Goal: Task Accomplishment & Management: Use online tool/utility

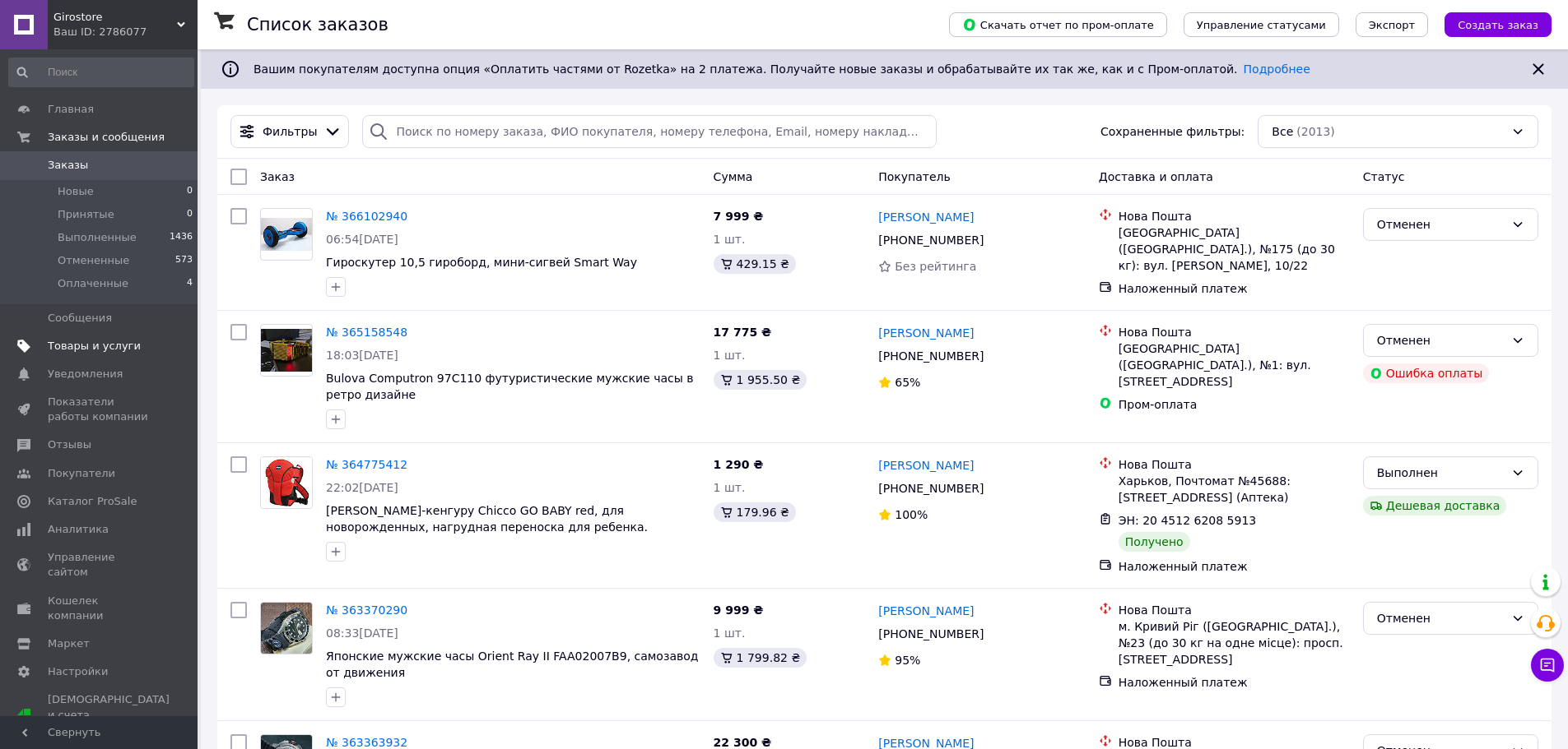
drag, startPoint x: 404, startPoint y: 125, endPoint x: 80, endPoint y: 346, distance: 392.2
click at [80, 346] on span "Товары и услуги" at bounding box center [94, 346] width 93 height 14
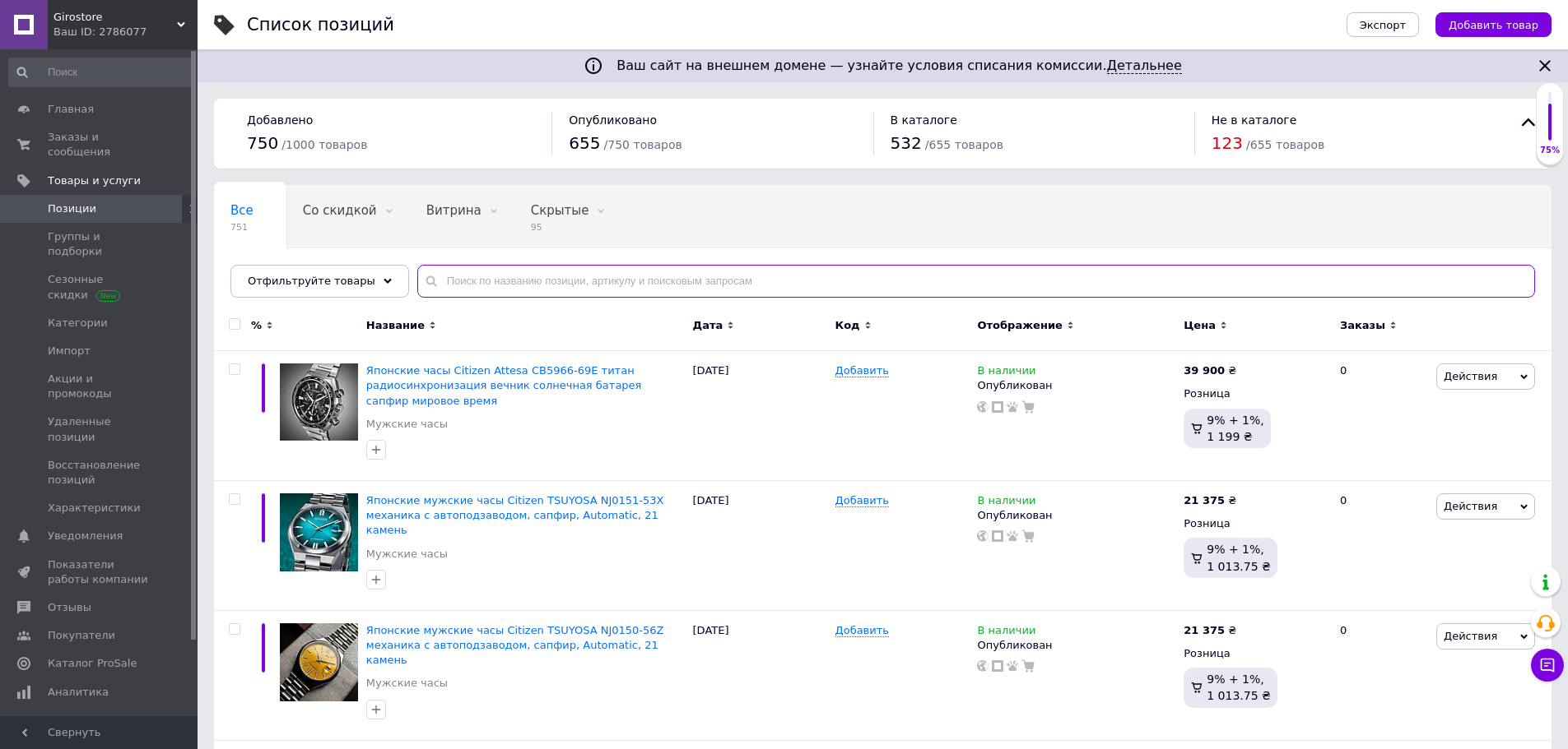
paste input "CC1086-50E"
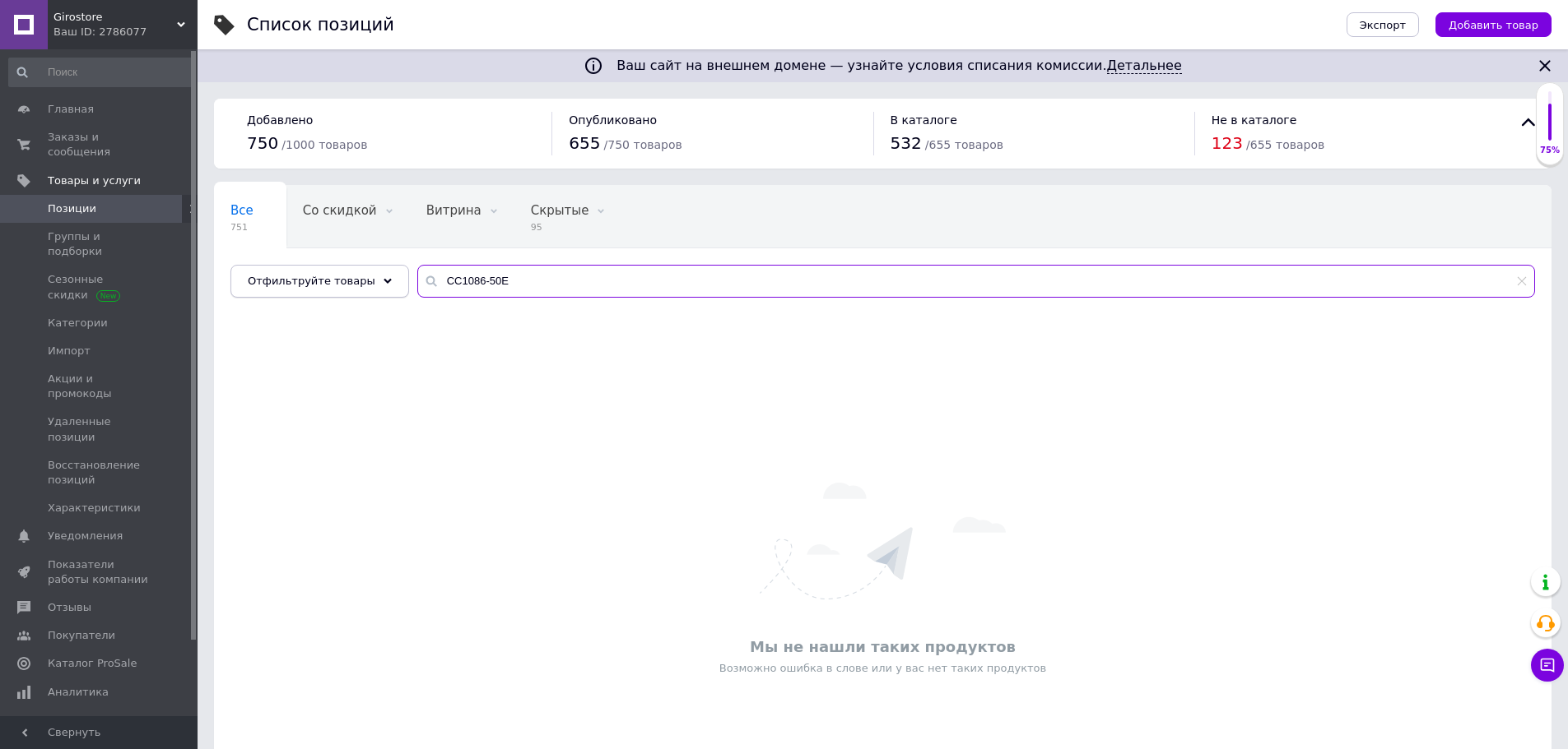
drag, startPoint x: 499, startPoint y: 279, endPoint x: 378, endPoint y: 269, distance: 121.4
click at [378, 269] on div "Отфильтруйте товары CC1086-50E" at bounding box center [883, 282] width 1304 height 33
paste input "3037-11L"
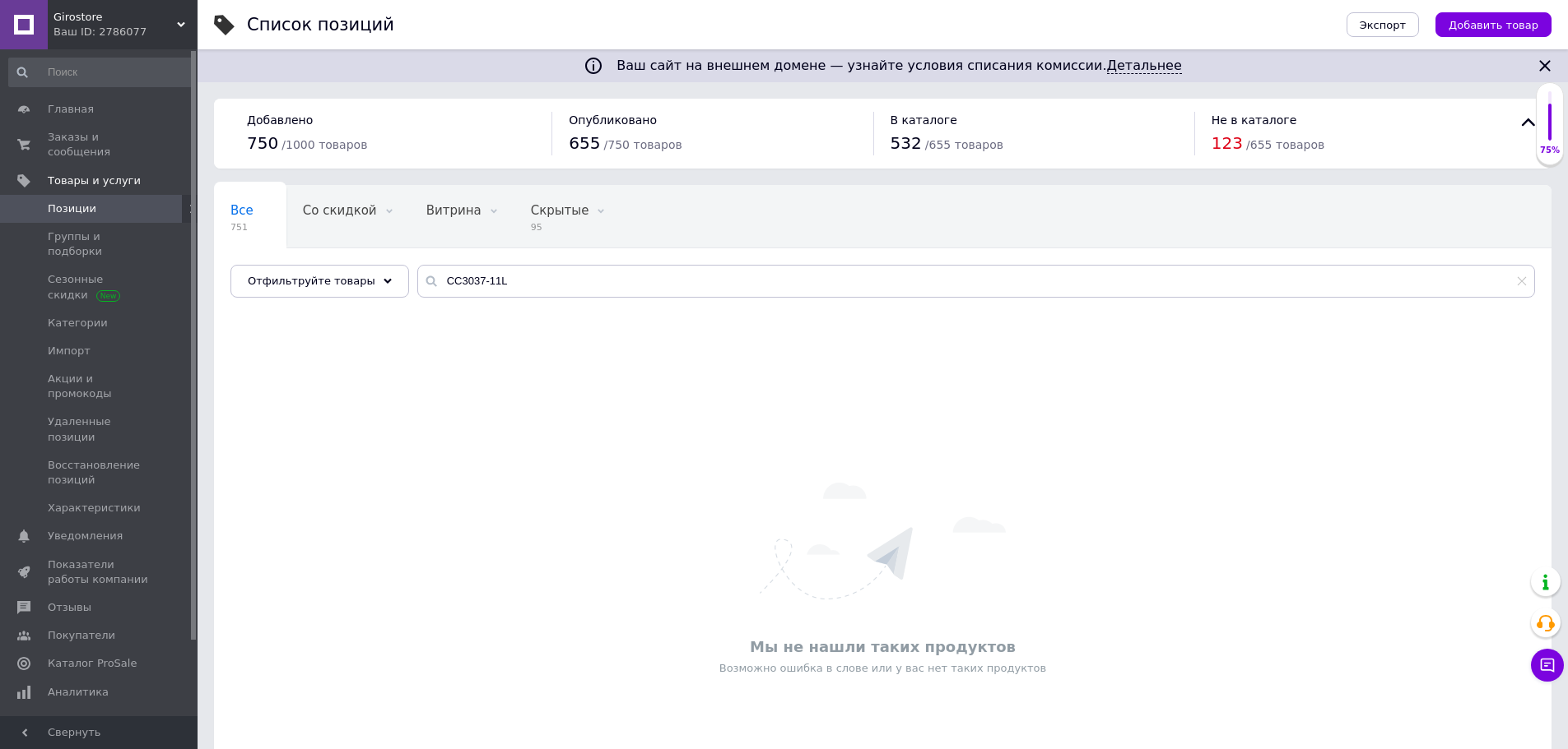
click at [540, 396] on div "Мы не нашли таких продуктов Возможно ошибка в слове или у вас нет таких продукт…" at bounding box center [882, 580] width 1337 height 515
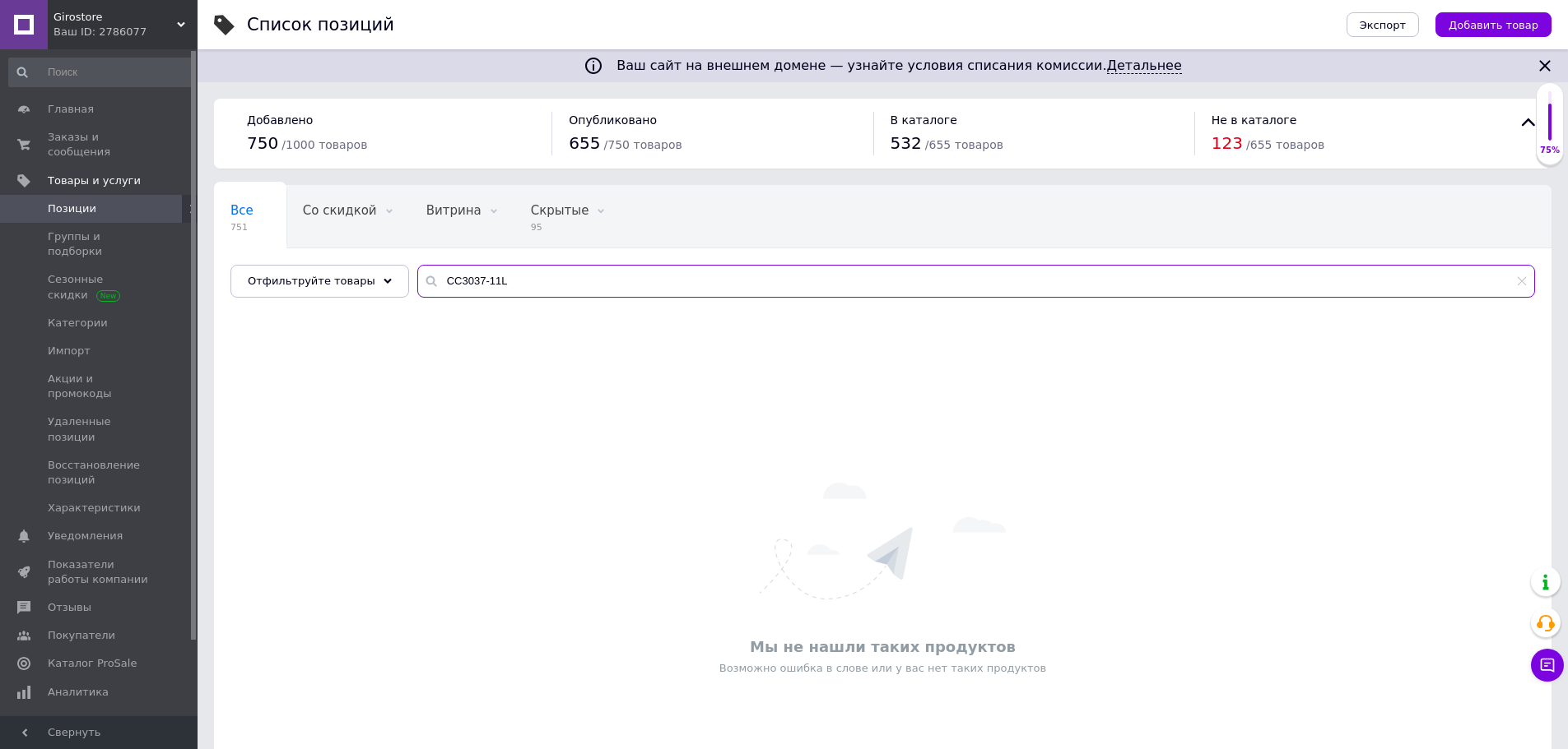
drag, startPoint x: 501, startPoint y: 284, endPoint x: 415, endPoint y: 287, distance: 86.1
click at [417, 287] on div "CC3037-11L" at bounding box center [976, 282] width 1118 height 33
paste input "SBTM247"
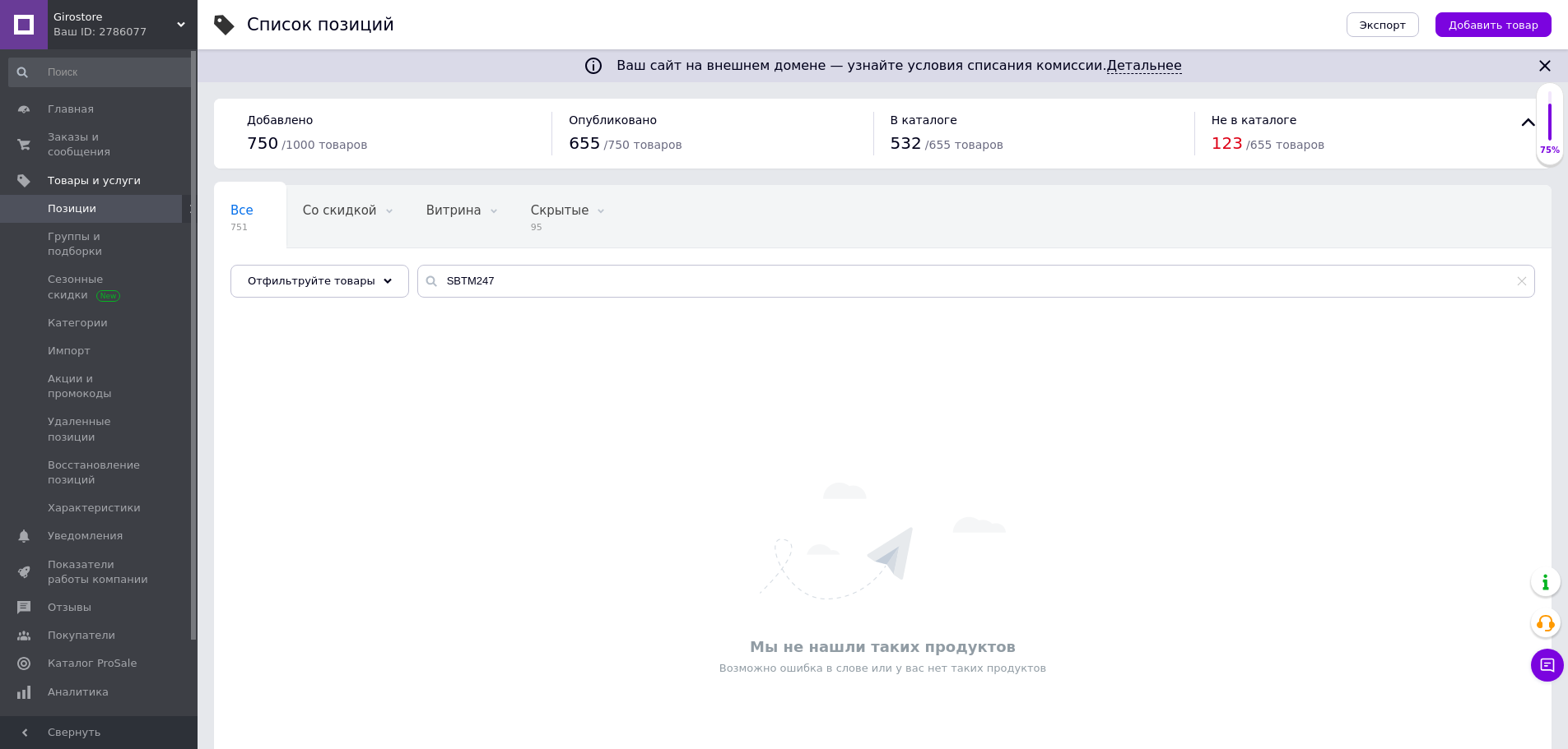
click at [546, 427] on div "Мы не нашли таких продуктов Возможно ошибка в слове или у вас нет таких продукт…" at bounding box center [882, 580] width 1337 height 515
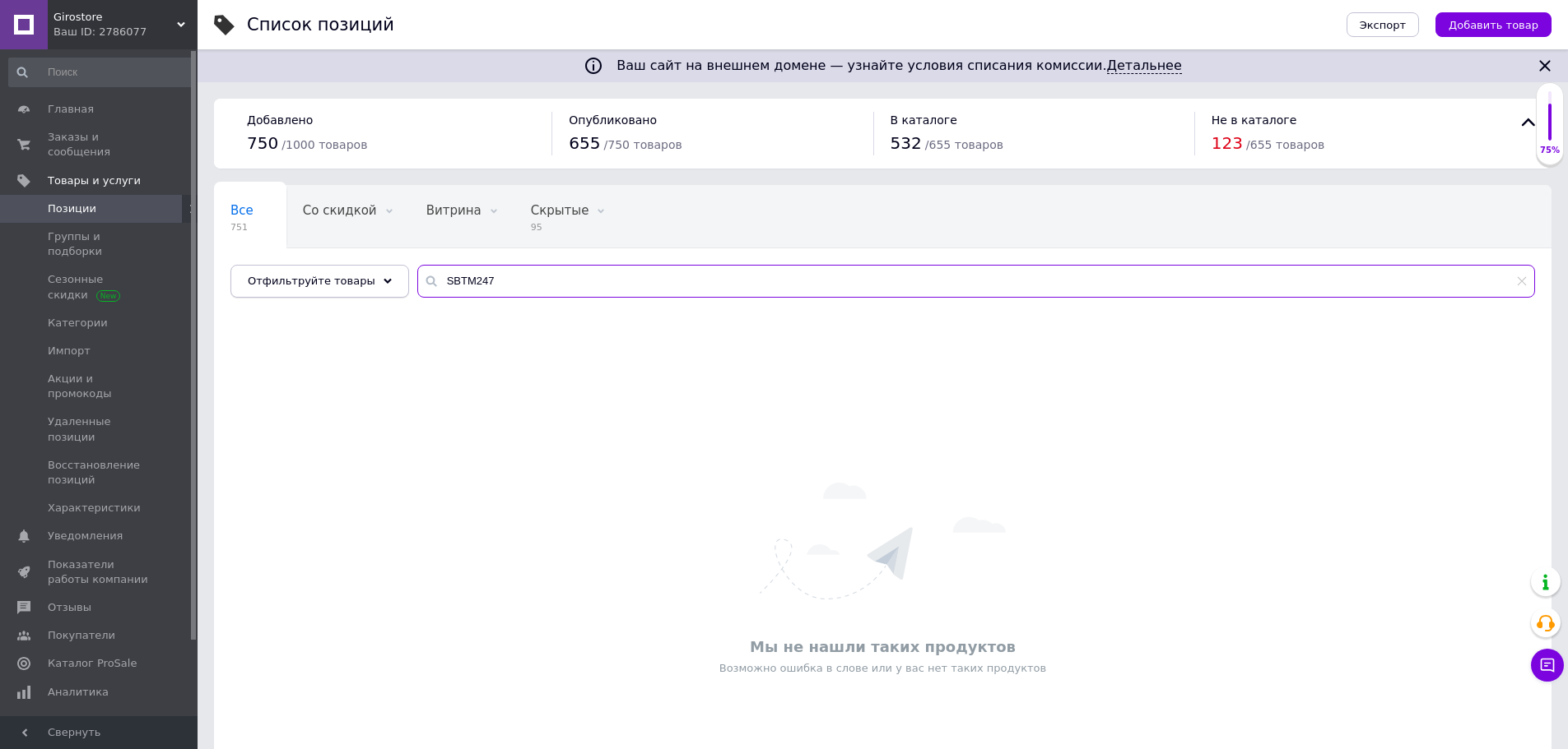
drag, startPoint x: 487, startPoint y: 284, endPoint x: 347, endPoint y: 265, distance: 141.3
click at [347, 265] on div "Отфильтруйте товары SBTM247" at bounding box center [883, 282] width 1304 height 33
paste input "121"
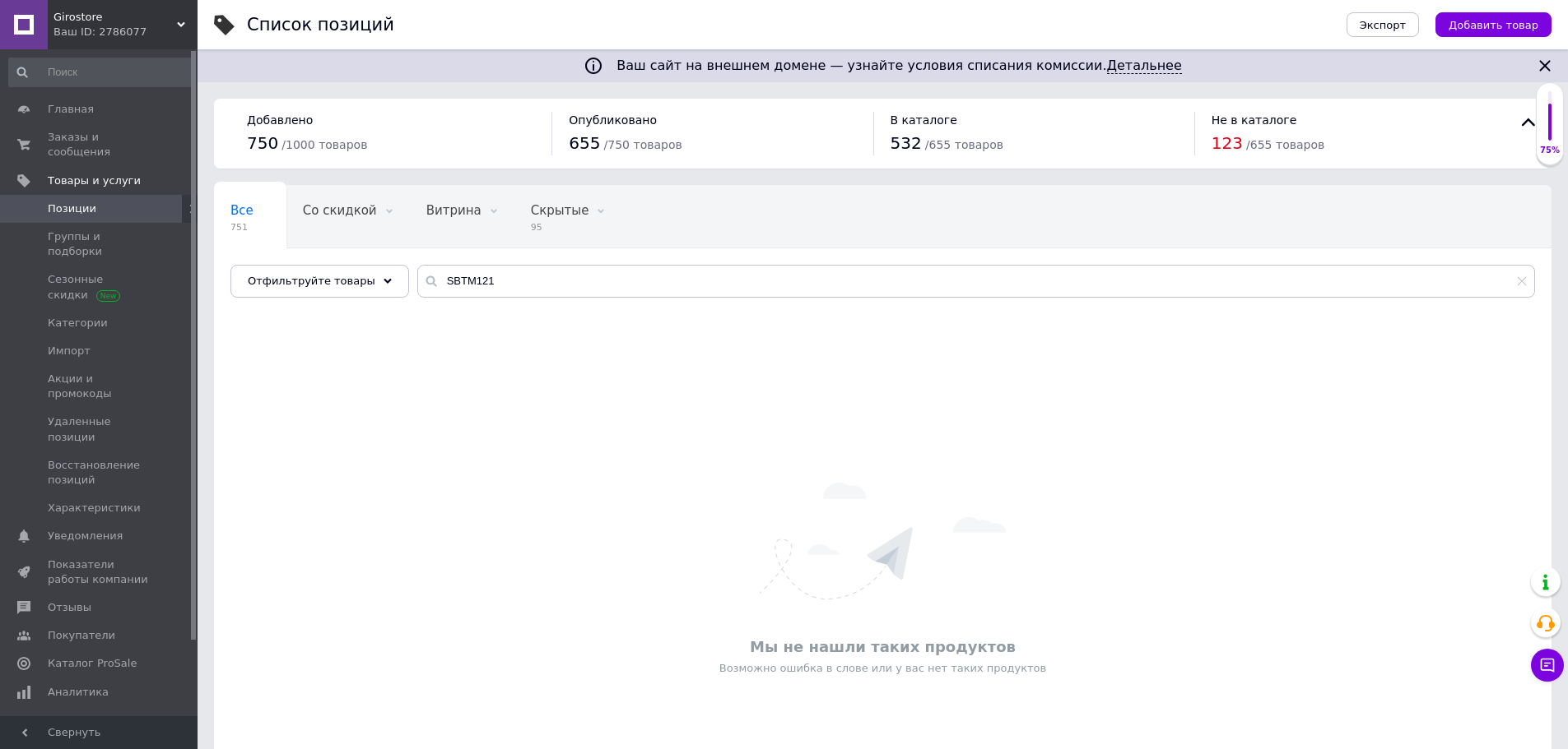
click at [493, 254] on div "Все 751 Со скидкой 0 Удалить Редактировать Витрина 0 Удалить Редактировать Скры…" at bounding box center [882, 249] width 1337 height 136
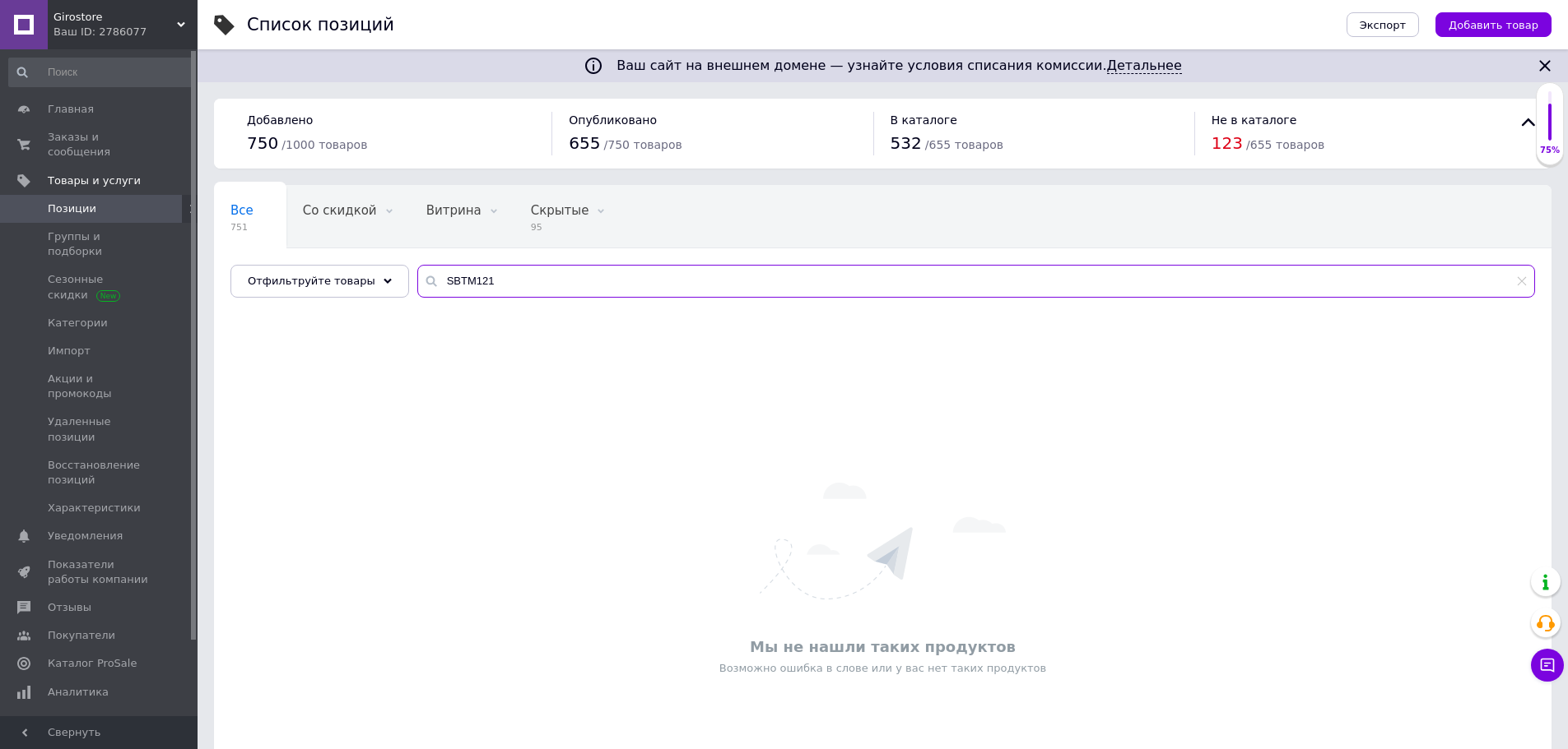
drag, startPoint x: 513, startPoint y: 276, endPoint x: 350, endPoint y: 263, distance: 163.5
click at [350, 263] on div "Все 751 Со скидкой 0 Удалить Редактировать Витрина 0 Удалить Редактировать Скры…" at bounding box center [882, 241] width 1337 height 112
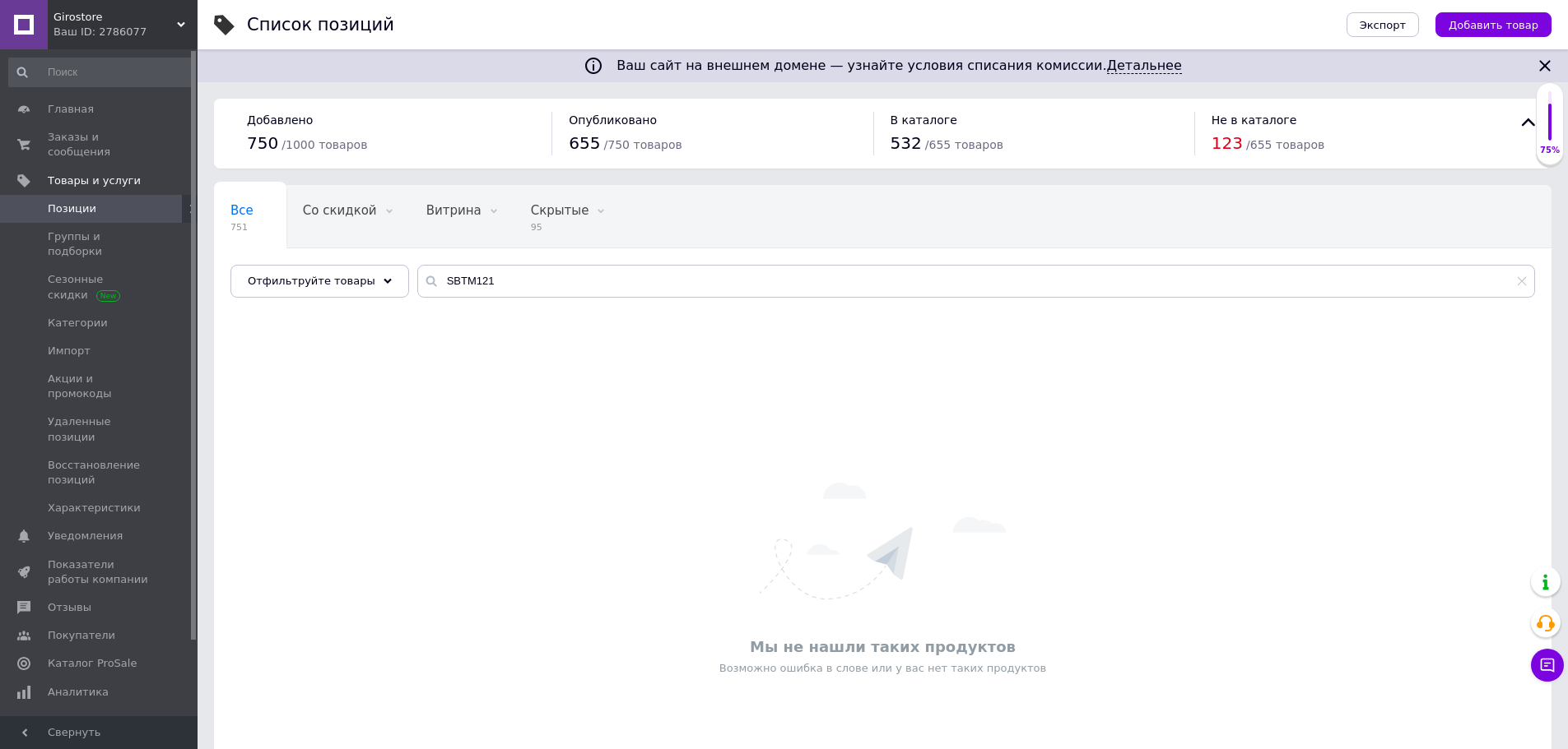
click at [415, 474] on div "Все 751 Со скидкой 0 Удалить Редактировать Витрина 0 Удалить Редактировать Скры…" at bounding box center [882, 520] width 1337 height 669
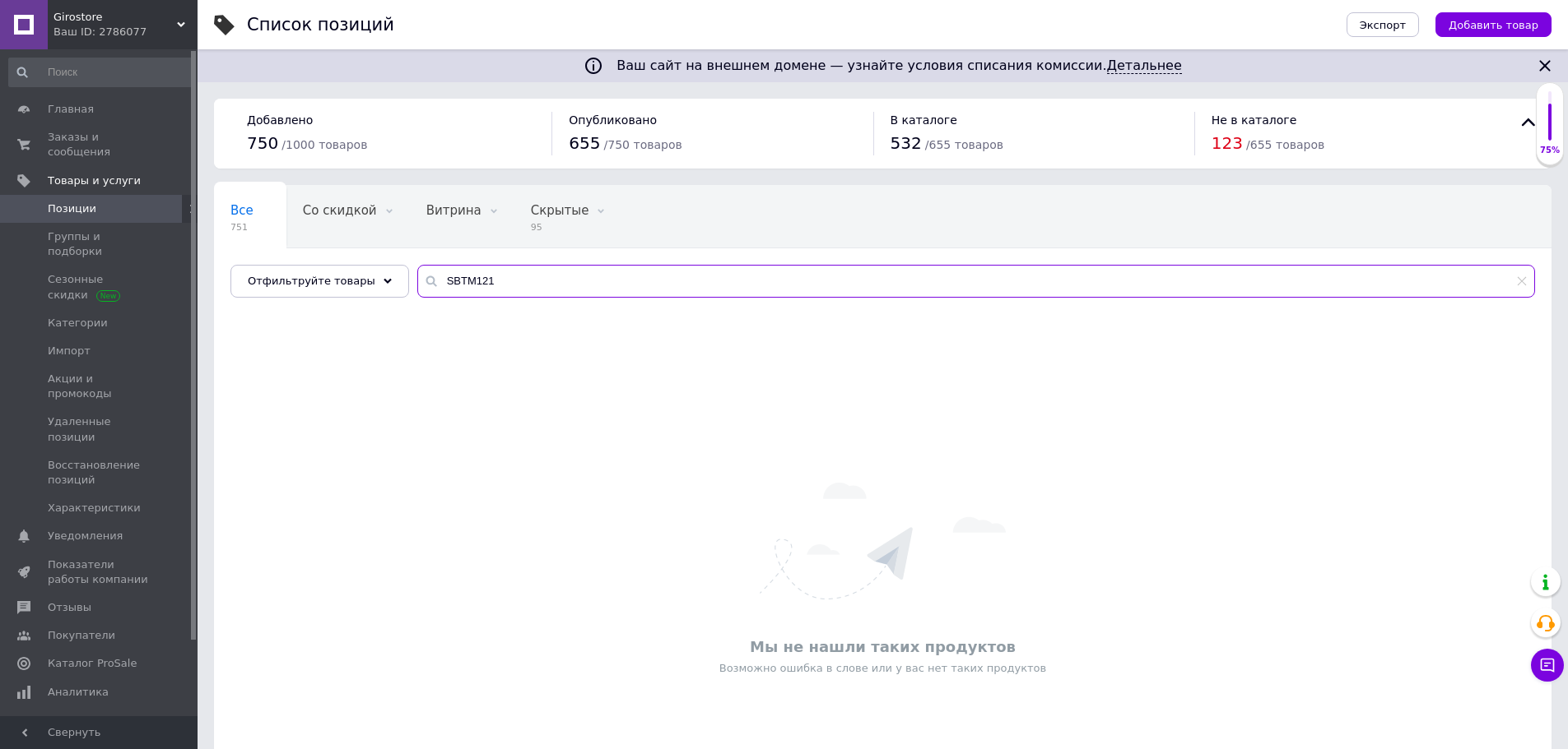
paste input "MSRP $475"
type input "MSRP $475"
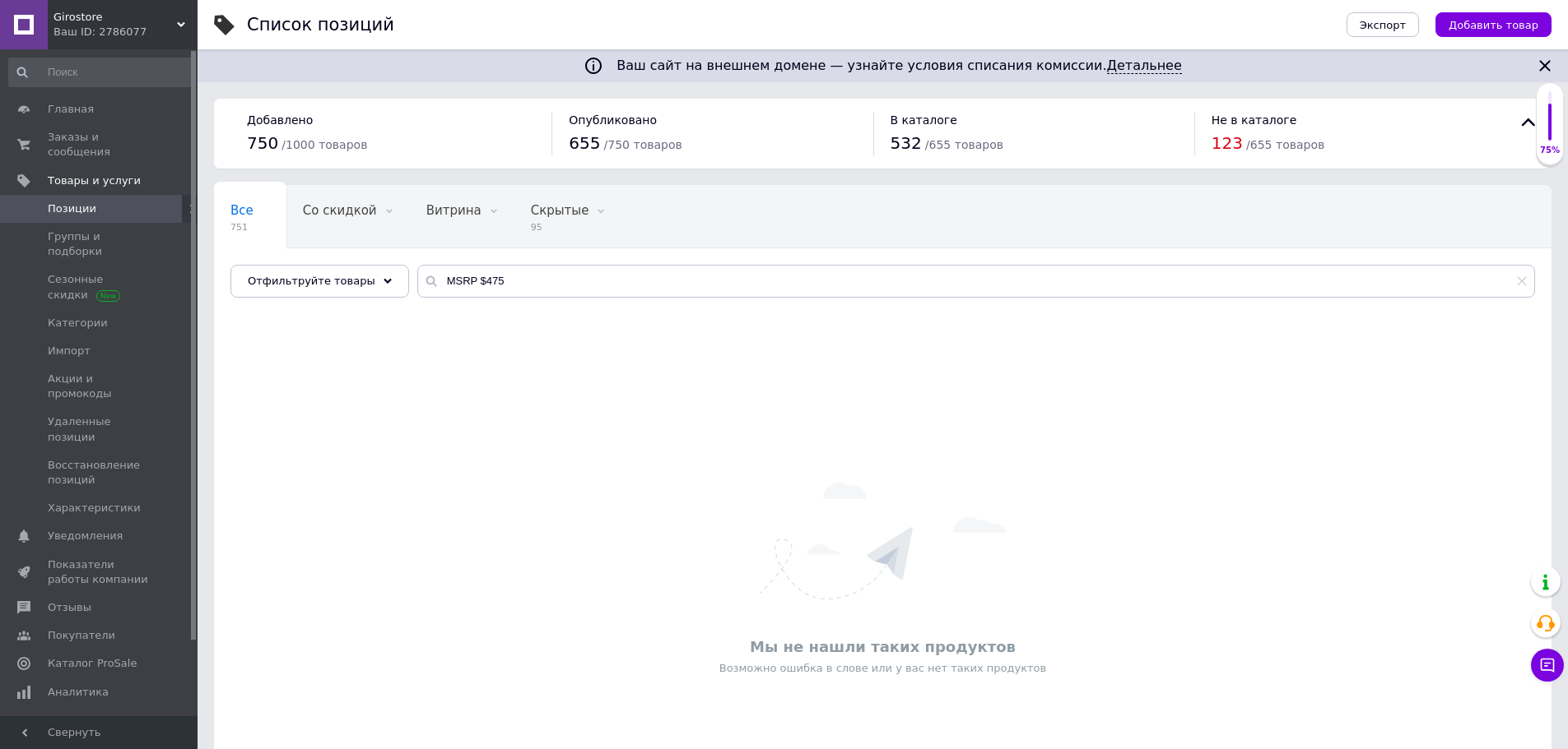
click at [531, 373] on div "Мы не нашли таких продуктов Возможно ошибка в слове или у вас нет таких продукт…" at bounding box center [882, 580] width 1337 height 515
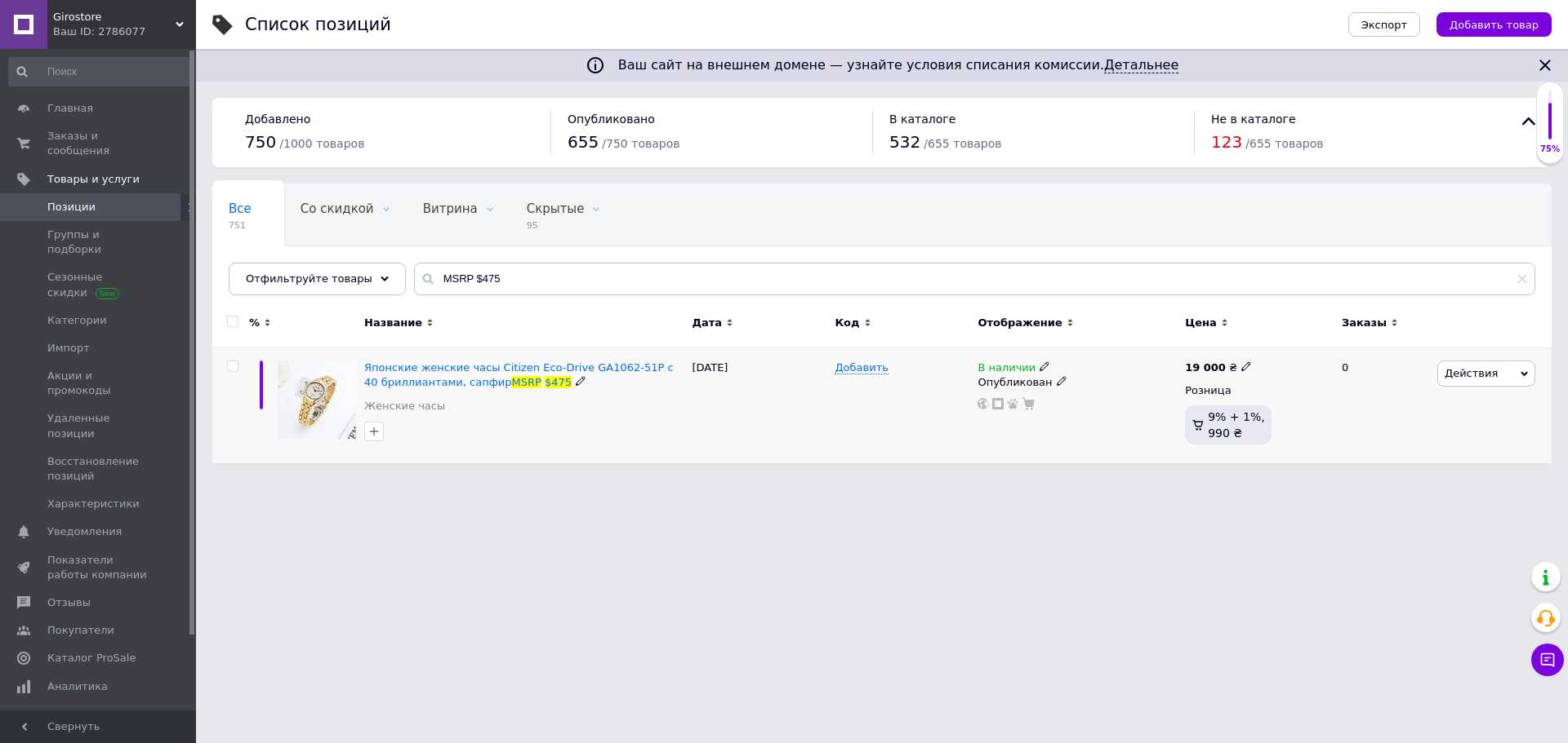
click at [1039, 366] on icon at bounding box center [1044, 366] width 10 height 10
click at [1108, 407] on li "Под заказ" at bounding box center [1136, 403] width 156 height 23
click at [918, 480] on html "Girostore Ваш ID: 2786077 Сайт Girostore Кабинет покупателя Проверить состояние…" at bounding box center [784, 239] width 1568 height 480
